Goal: Task Accomplishment & Management: Use online tool/utility

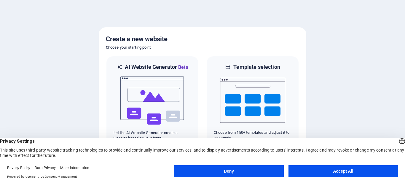
click at [319, 169] on button "Accept All" at bounding box center [343, 171] width 109 height 12
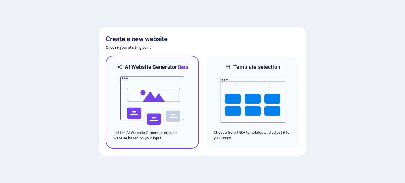
click at [159, 109] on img at bounding box center [152, 100] width 65 height 59
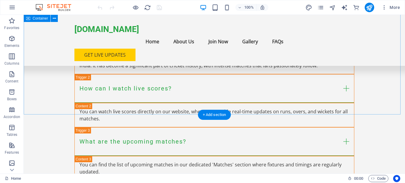
scroll to position [796, 0]
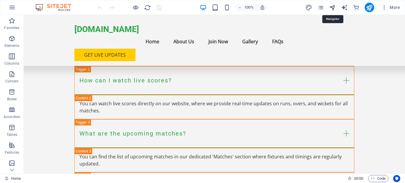
click at [334, 9] on icon "navigator" at bounding box center [332, 7] width 7 height 7
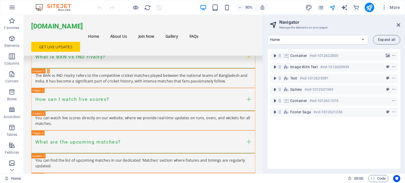
click at [400, 25] on aside "Navigator Manage the elements on your pages Home Subpage Legal Notice Privacy N…" at bounding box center [334, 94] width 142 height 159
click at [398, 23] on icon at bounding box center [399, 25] width 4 height 5
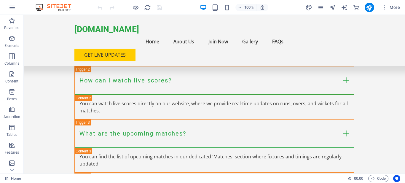
click at [61, 6] on img at bounding box center [56, 7] width 44 height 7
click at [12, 9] on icon "button" at bounding box center [12, 7] width 7 height 7
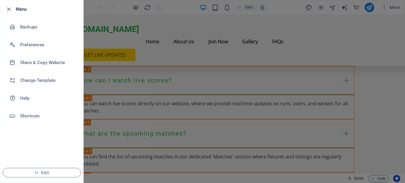
click at [116, 44] on div at bounding box center [202, 91] width 405 height 183
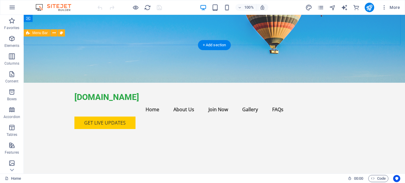
scroll to position [0, 0]
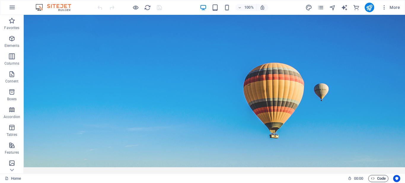
click at [375, 177] on span "Code" at bounding box center [378, 178] width 15 height 7
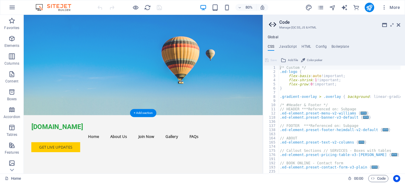
scroll to position [30, 0]
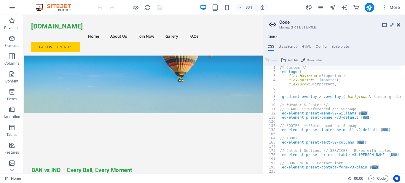
click at [400, 25] on icon at bounding box center [399, 25] width 4 height 5
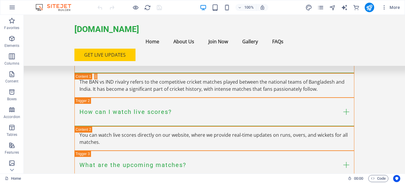
scroll to position [796, 0]
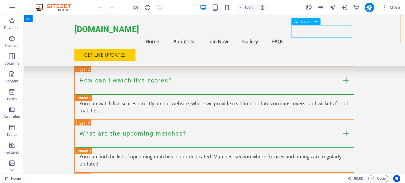
click at [319, 49] on div "Get Live Updates" at bounding box center [214, 55] width 280 height 12
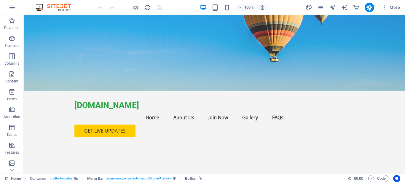
scroll to position [0, 0]
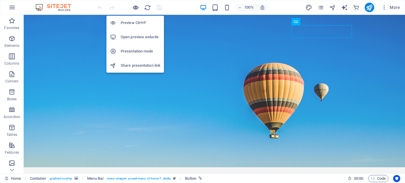
click at [133, 6] on icon "button" at bounding box center [135, 7] width 7 height 7
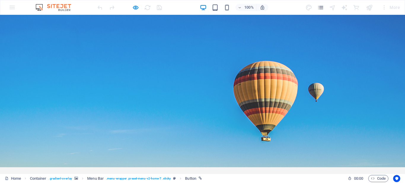
click at [13, 7] on div "100% More" at bounding box center [202, 7] width 404 height 14
click at [57, 4] on div "100% More" at bounding box center [202, 7] width 404 height 14
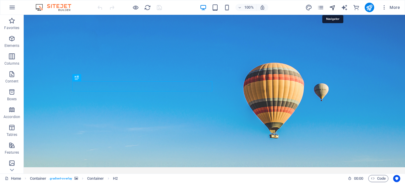
click at [331, 8] on icon "navigator" at bounding box center [332, 7] width 7 height 7
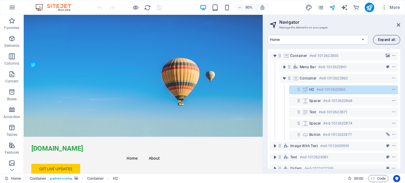
click at [388, 39] on span "Expand all" at bounding box center [386, 40] width 17 height 4
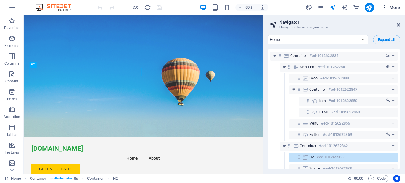
click at [389, 3] on button "More" at bounding box center [390, 7] width 23 height 9
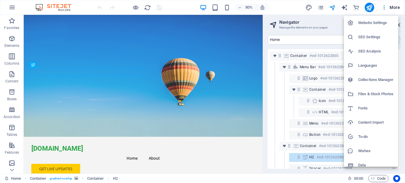
click at [328, 15] on div at bounding box center [202, 91] width 405 height 183
